Goal: Find specific page/section: Find specific page/section

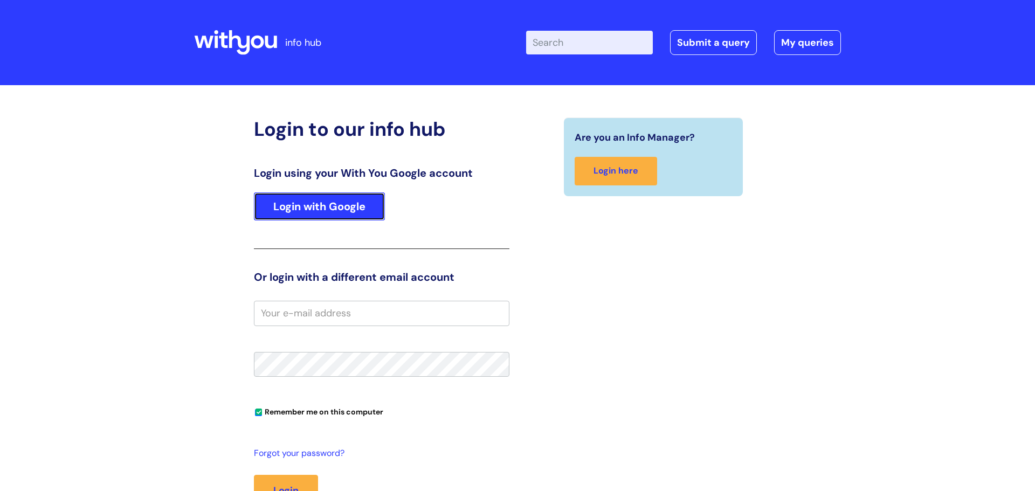
click at [326, 192] on link "Login with Google" at bounding box center [319, 206] width 131 height 28
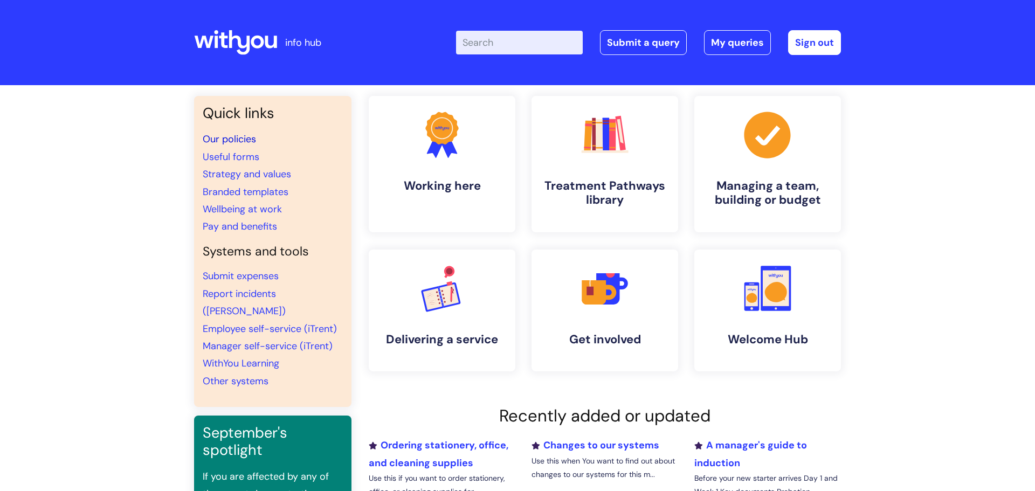
click at [245, 136] on link "Our policies" at bounding box center [229, 139] width 53 height 13
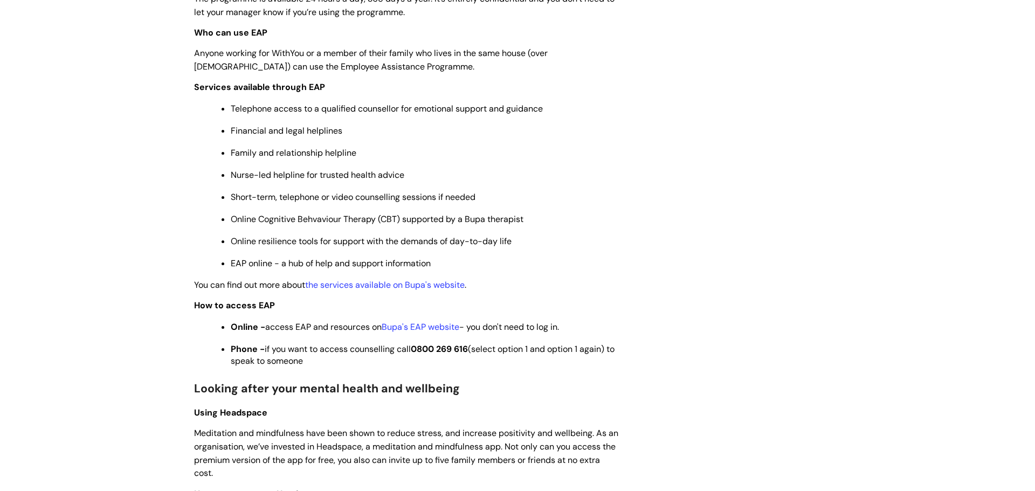
scroll to position [475, 0]
click at [425, 329] on link "Bupa's EAP website" at bounding box center [421, 328] width 78 height 11
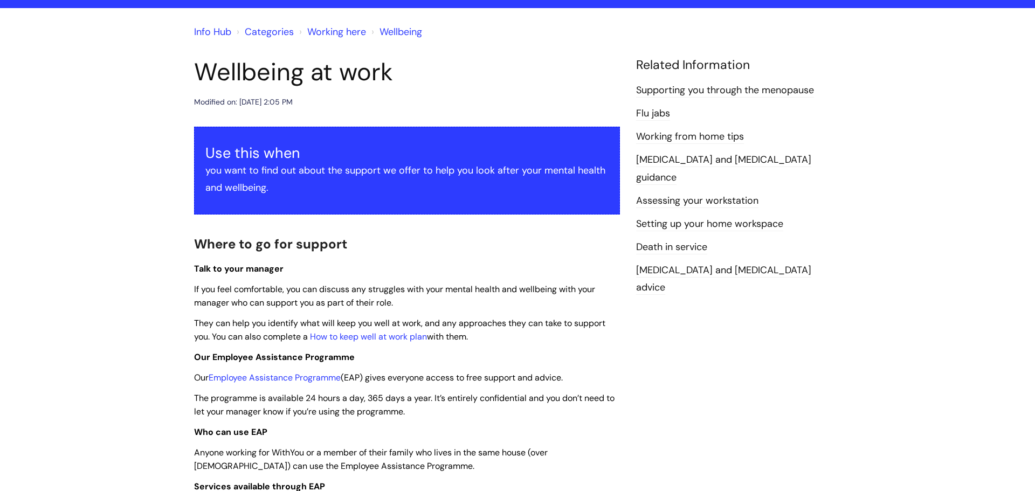
scroll to position [77, 0]
